Goal: Check status

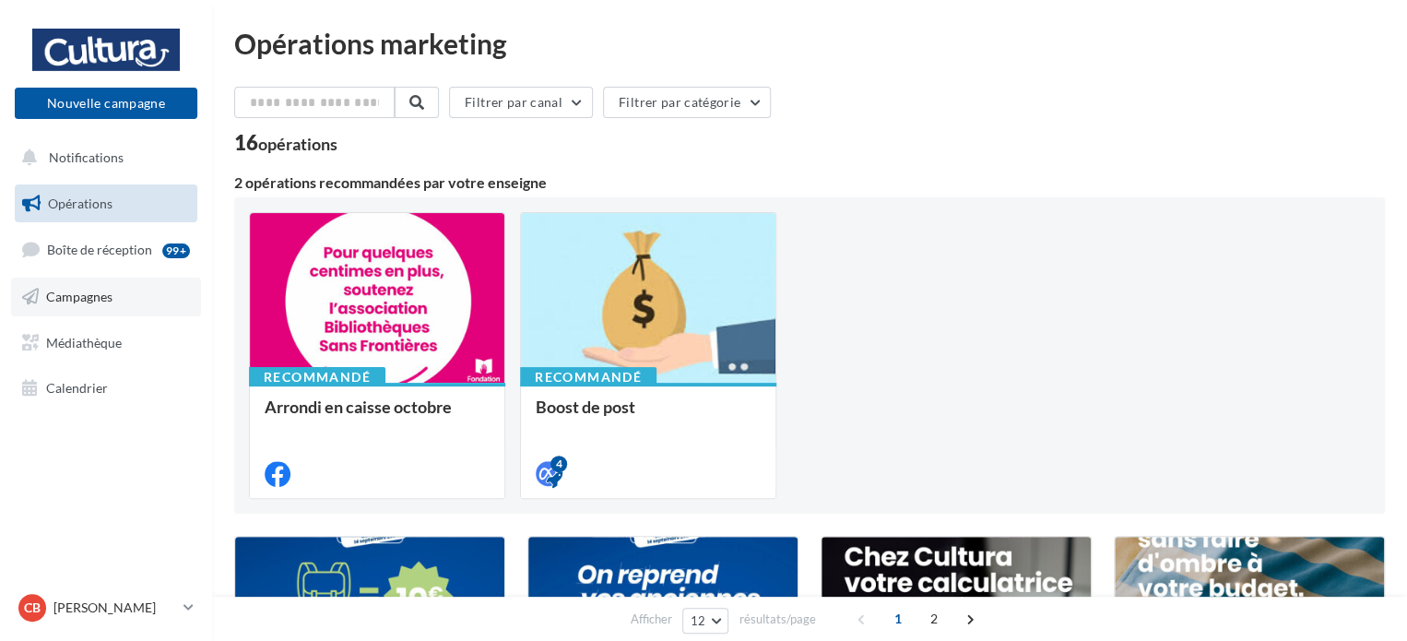
click at [102, 301] on span "Campagnes" at bounding box center [79, 297] width 66 height 16
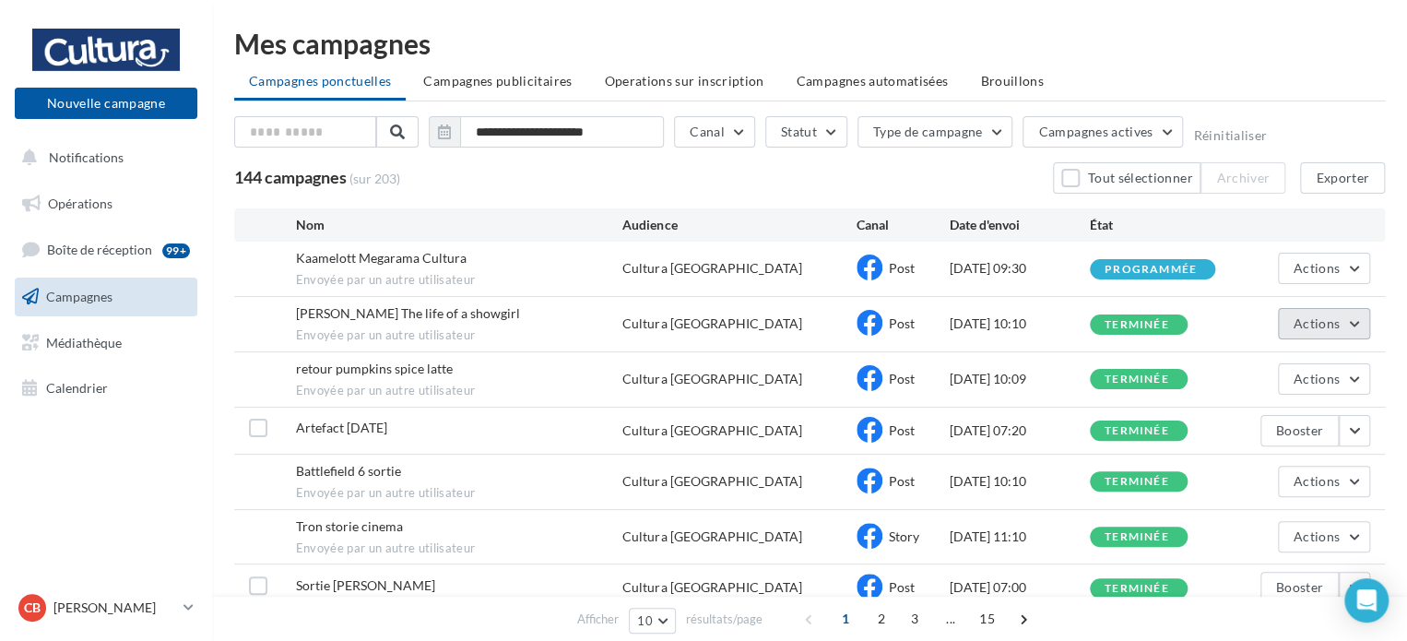
click at [1355, 323] on button "Actions" at bounding box center [1324, 323] width 92 height 31
click at [1261, 358] on button "Voir les résultats" at bounding box center [1277, 367] width 184 height 48
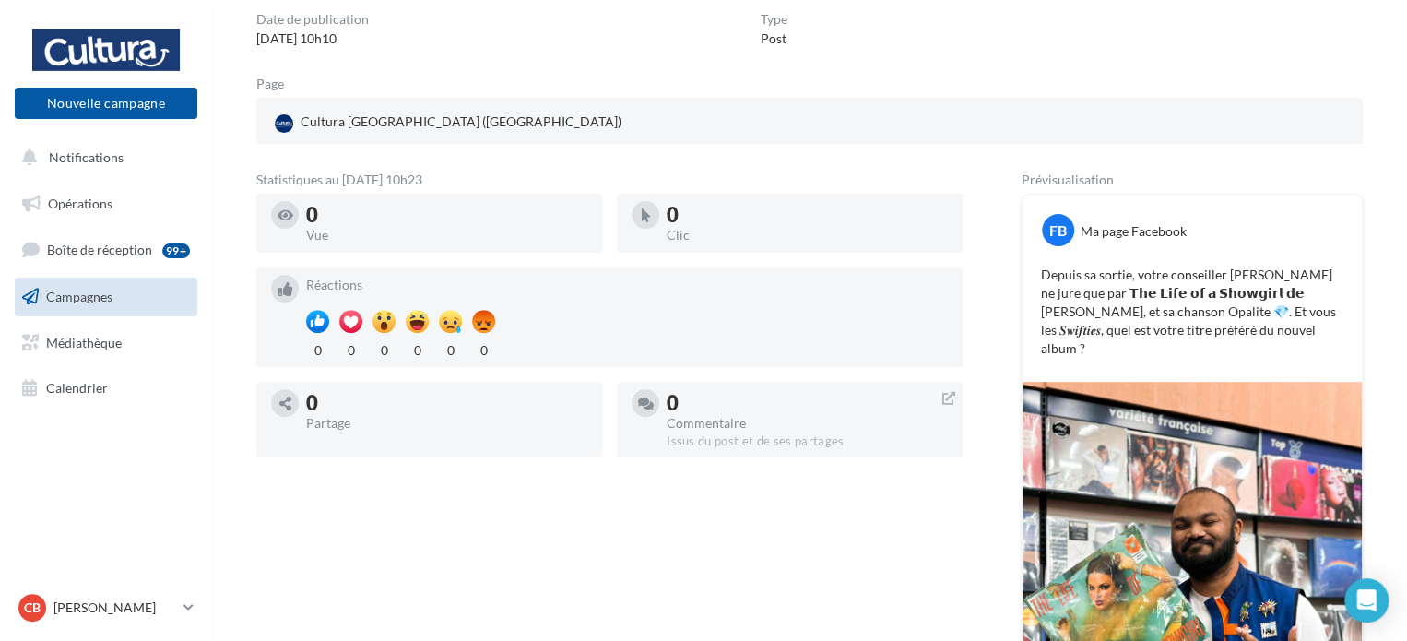
scroll to position [173, 0]
drag, startPoint x: 1252, startPoint y: 327, endPoint x: 1029, endPoint y: 269, distance: 230.5
click at [1029, 269] on div "Depuis sa sortie, votre conseiller [PERSON_NAME] ne jure que par 𝗧𝗵𝗲 𝗟𝗶𝗳𝗲 𝗼𝗳 𝗮 …" at bounding box center [1192, 311] width 330 height 101
copy p "Depuis sa sortie, votre conseiller [PERSON_NAME] ne jure que par 𝗧𝗵𝗲 𝗟𝗶𝗳𝗲 𝗼𝗳 𝗮 …"
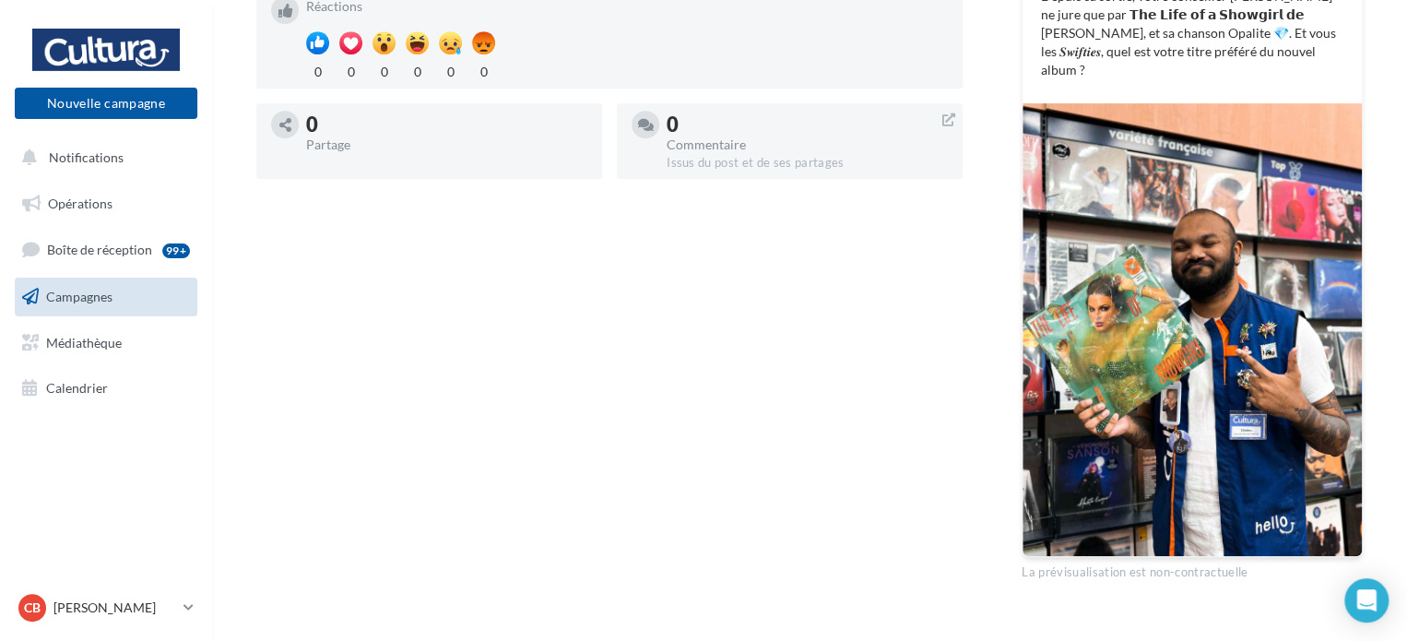
scroll to position [442, 0]
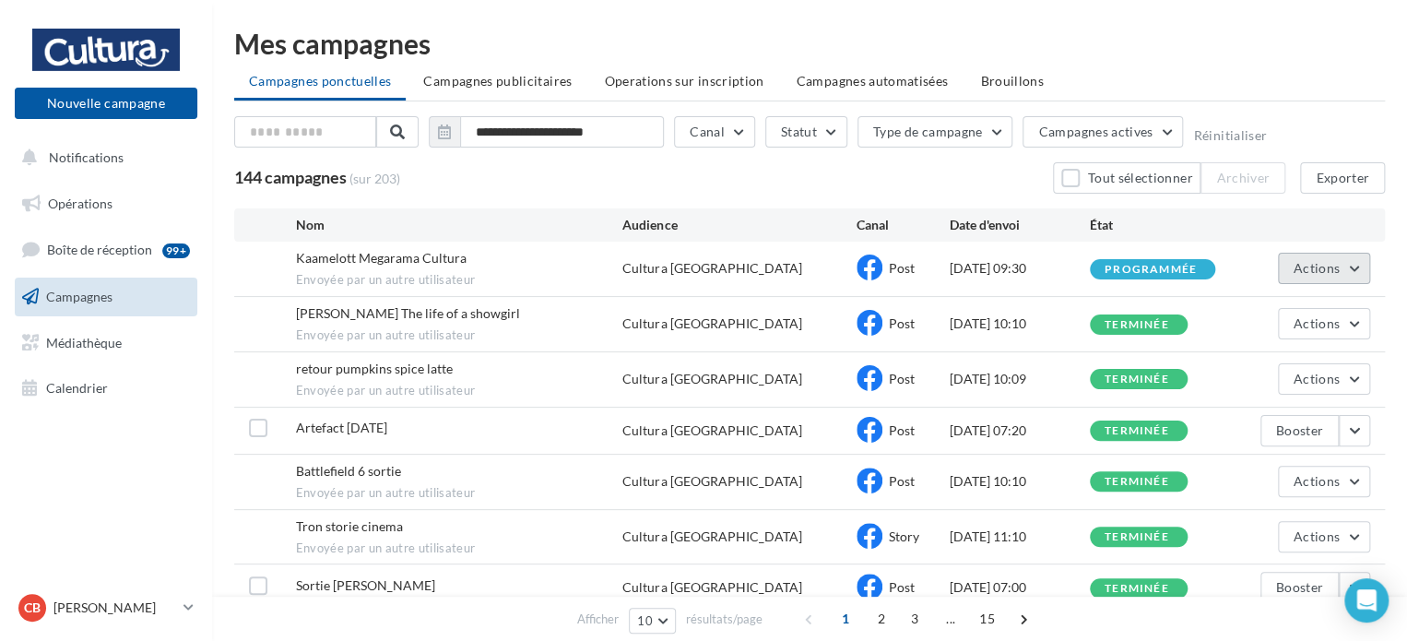
click at [1332, 262] on span "Actions" at bounding box center [1316, 268] width 46 height 16
click at [1264, 314] on button "Voir les résultats" at bounding box center [1277, 312] width 184 height 48
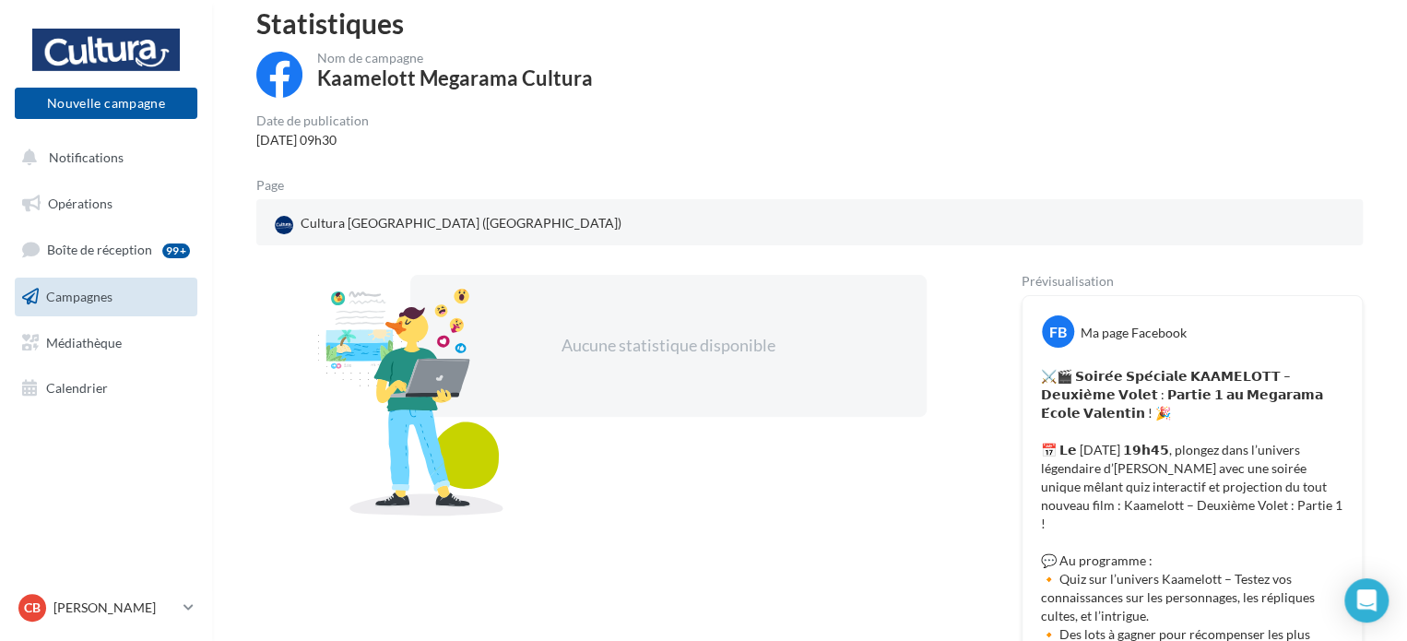
scroll to position [70, 0]
